Goal: Task Accomplishment & Management: Use online tool/utility

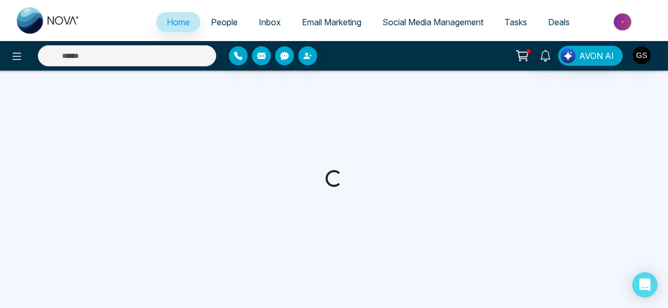
select select "*"
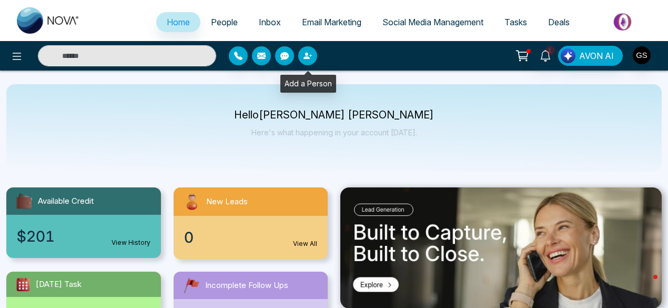
click at [308, 56] on icon "button" at bounding box center [308, 56] width 8 height 8
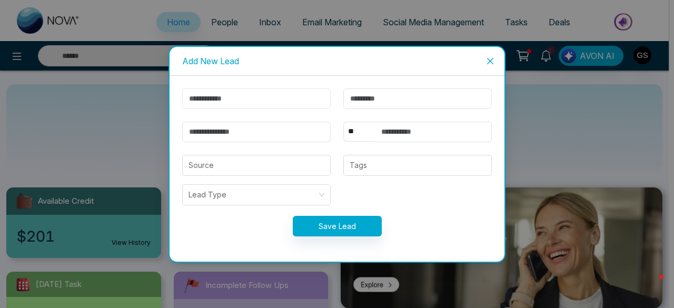
click at [260, 98] on input "text" at bounding box center [256, 98] width 148 height 21
